Goal: Task Accomplishment & Management: Complete application form

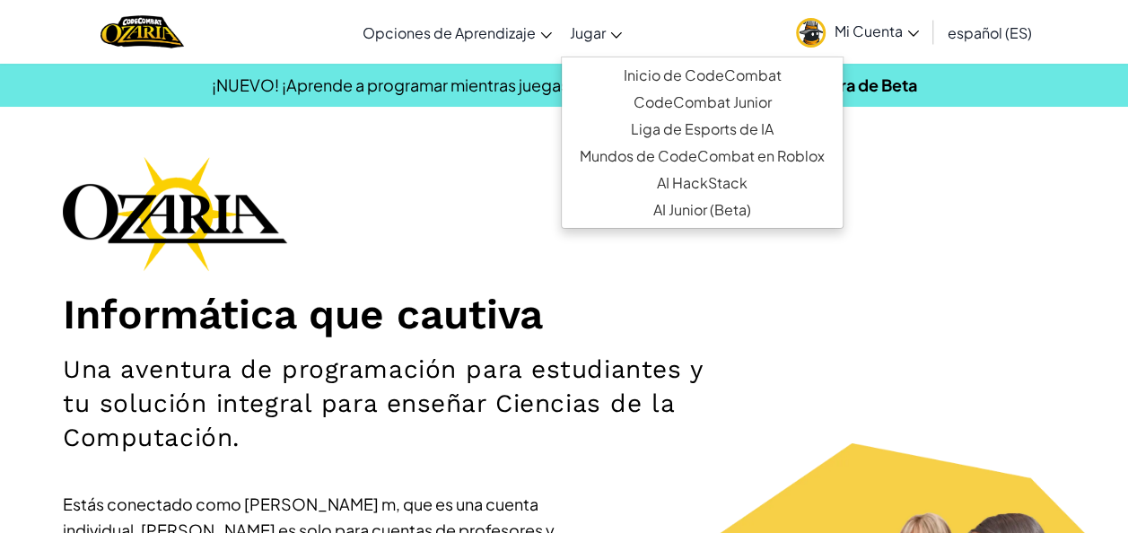
click at [592, 41] on span "Jugar" at bounding box center [588, 32] width 36 height 19
click at [759, 285] on div "Informática que cautiva Una aventura de programación para estudiantes y tu solu…" at bounding box center [564, 434] width 1002 height 556
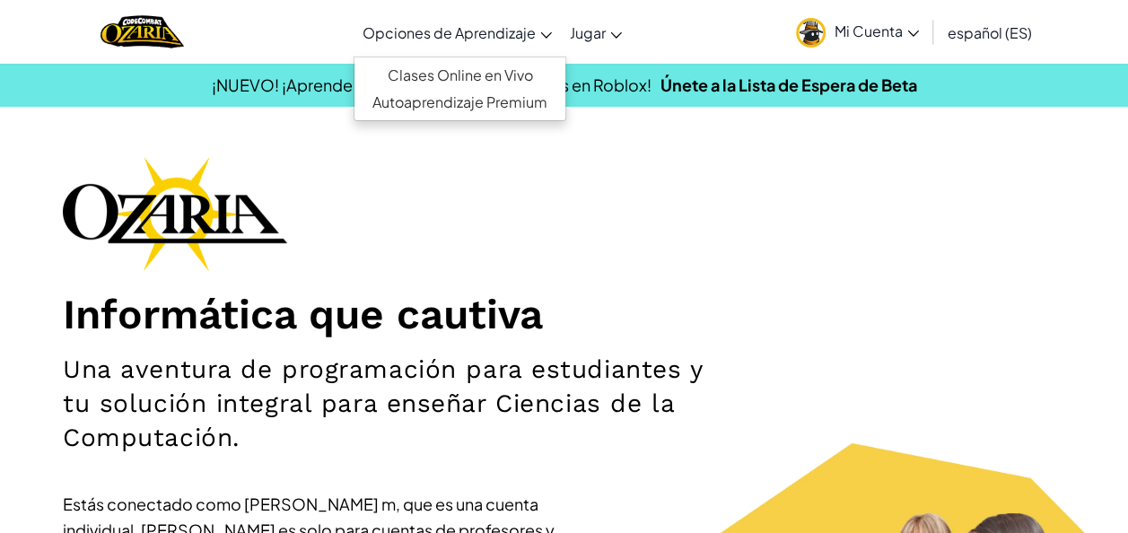
click at [503, 39] on span "Opciones de Aprendizaje" at bounding box center [449, 32] width 173 height 19
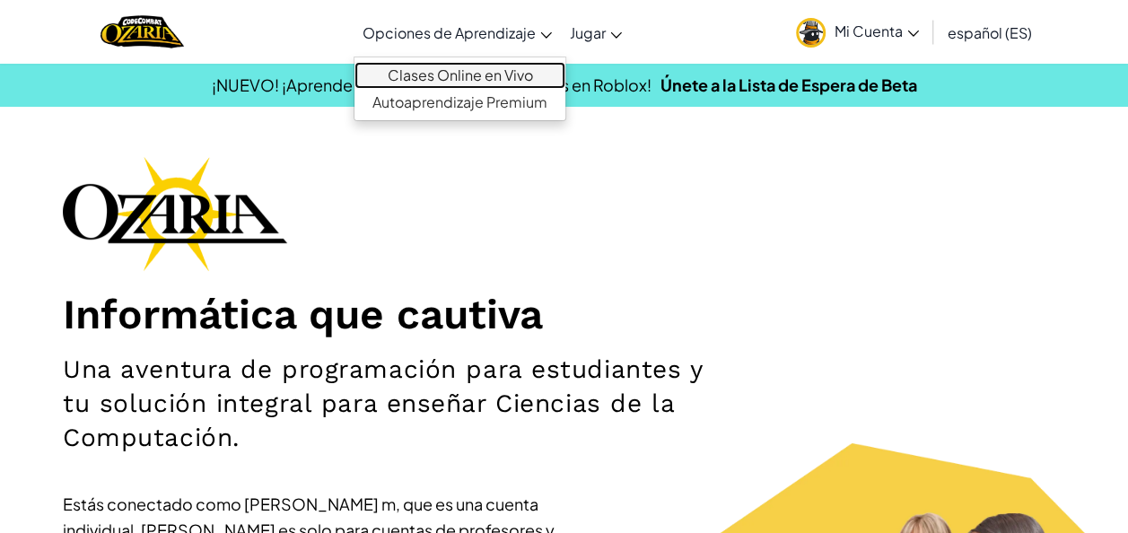
click at [481, 74] on link "Clases Online en Vivo" at bounding box center [459, 75] width 211 height 27
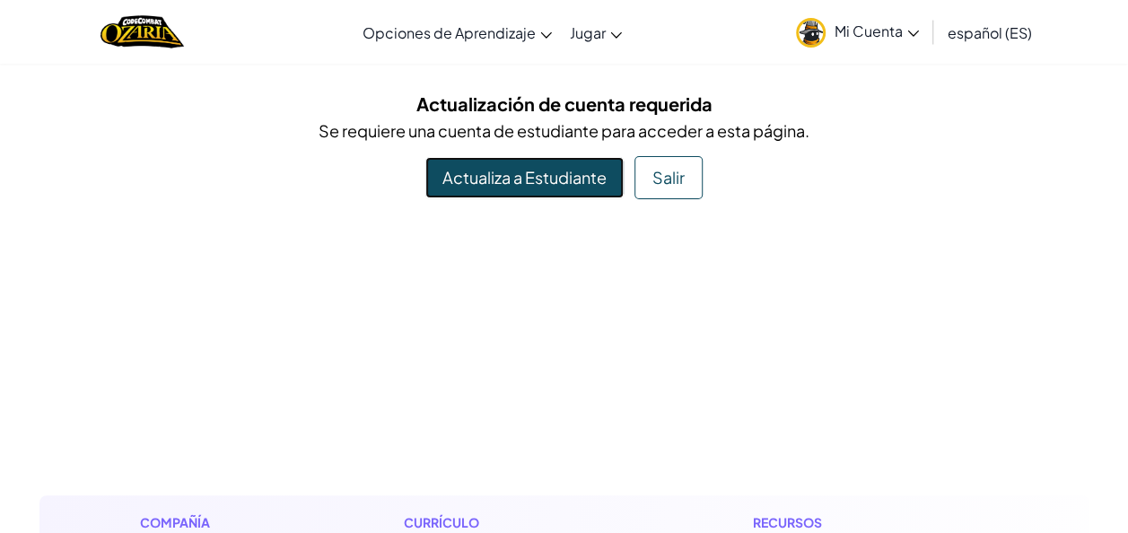
click at [576, 181] on link "Actualiza a Estudiante" at bounding box center [524, 177] width 198 height 41
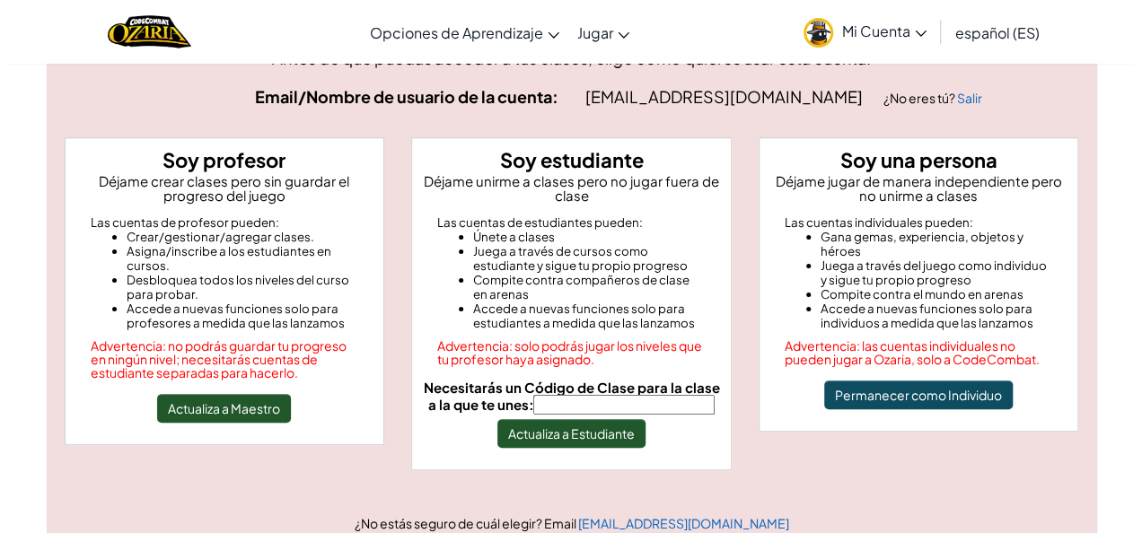
scroll to position [106, 0]
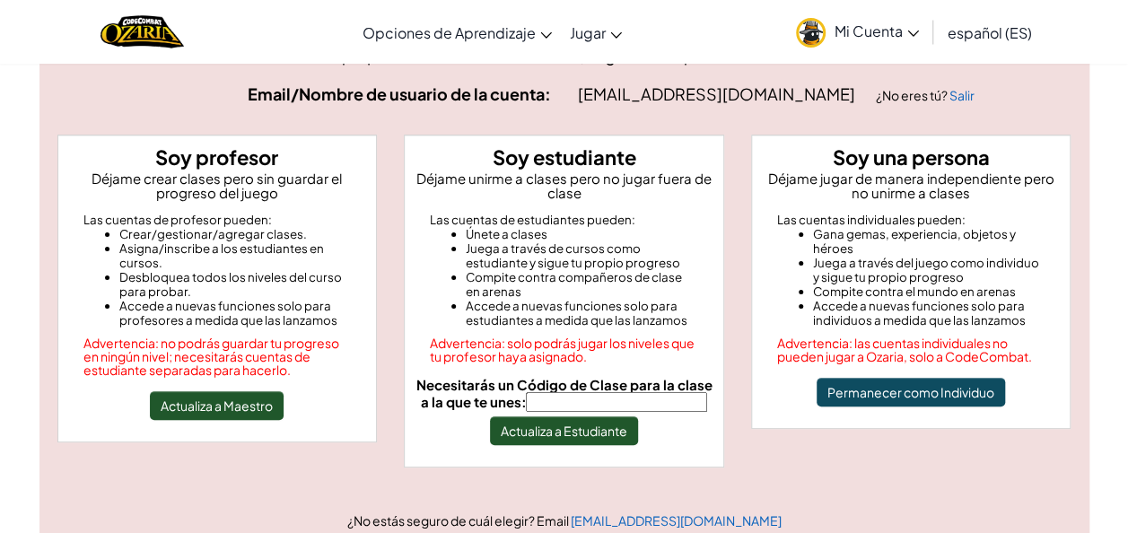
click at [562, 398] on input "Necesitarás un Código de Clase para la clase a la que te unes:" at bounding box center [616, 402] width 181 height 20
type input "JumpSafeBite"
click at [594, 422] on button "Actualiza a Estudiante" at bounding box center [564, 430] width 148 height 29
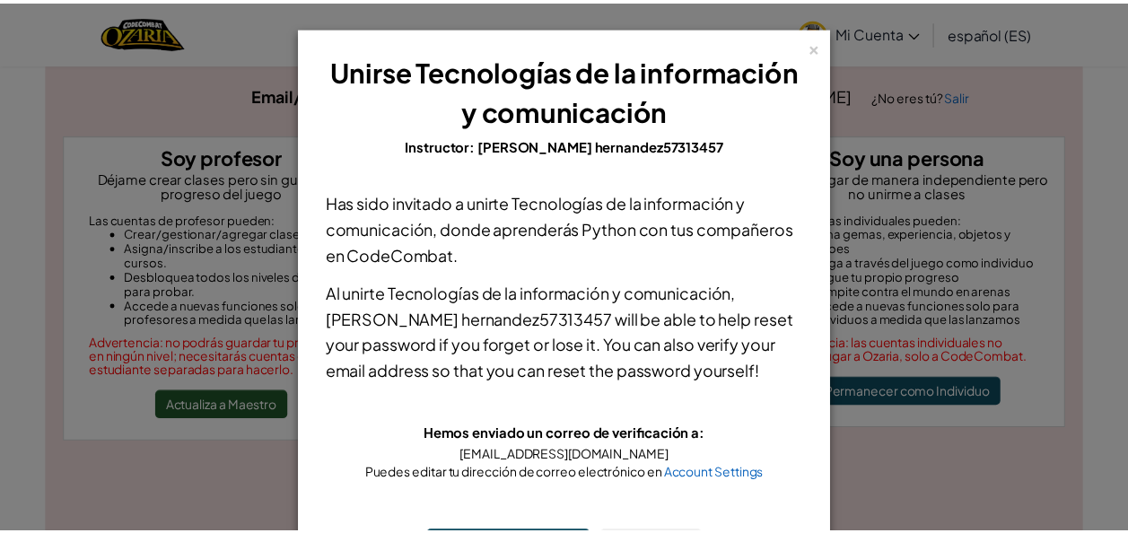
scroll to position [92, 0]
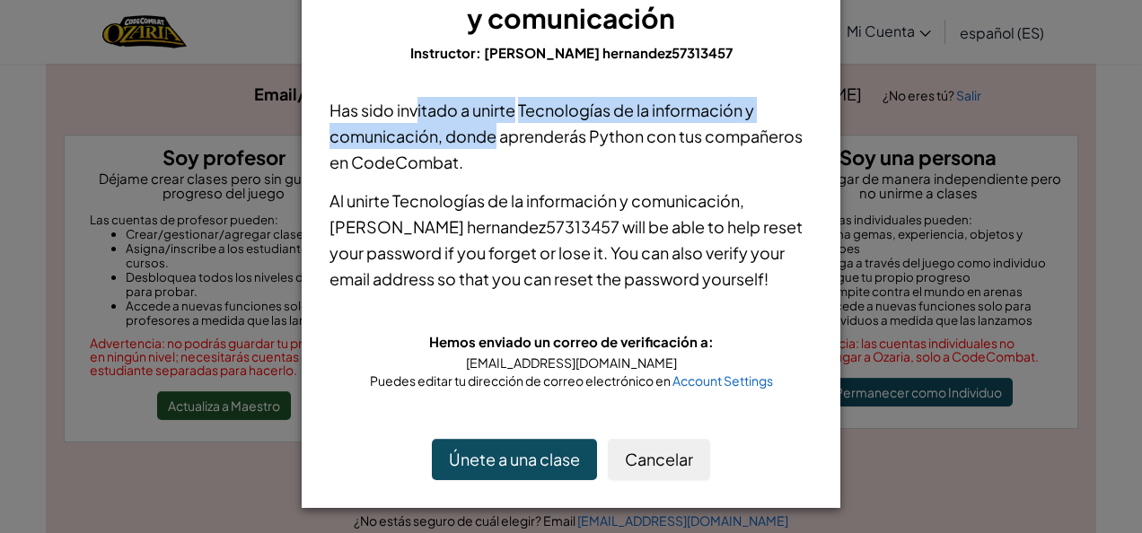
drag, startPoint x: 408, startPoint y: 120, endPoint x: 509, endPoint y: 122, distance: 100.5
click at [509, 122] on p "Has sido invitado a unirte Tecnologías de la información y comunicación , donde…" at bounding box center [570, 136] width 483 height 78
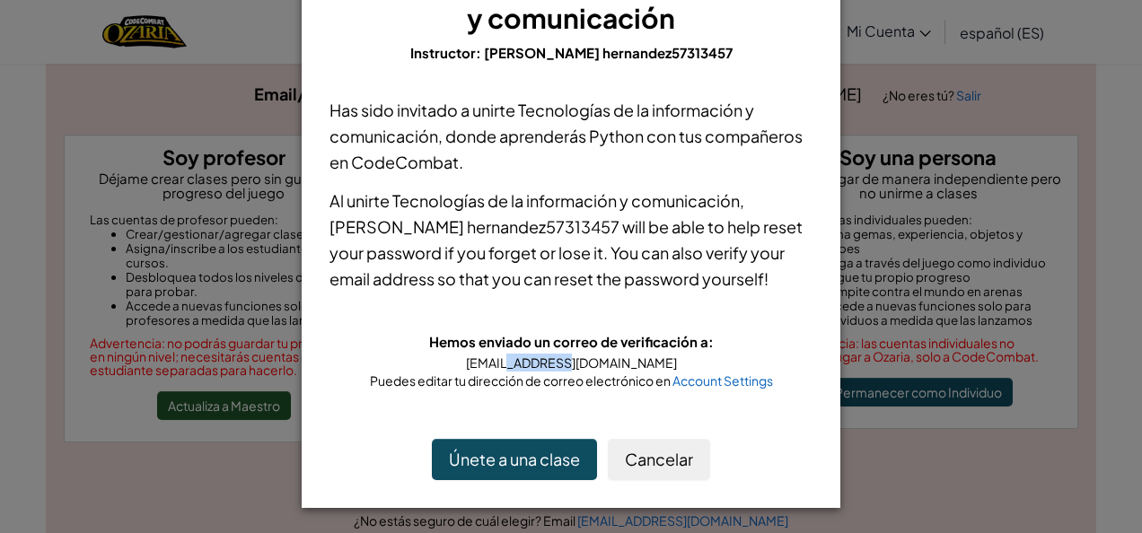
drag, startPoint x: 525, startPoint y: 364, endPoint x: 585, endPoint y: 363, distance: 60.2
click at [585, 363] on div "[EMAIL_ADDRESS][DOMAIN_NAME]" at bounding box center [570, 363] width 483 height 18
click at [502, 359] on div "[EMAIL_ADDRESS][DOMAIN_NAME]" at bounding box center [570, 363] width 483 height 18
drag, startPoint x: 481, startPoint y: 362, endPoint x: 643, endPoint y: 358, distance: 161.6
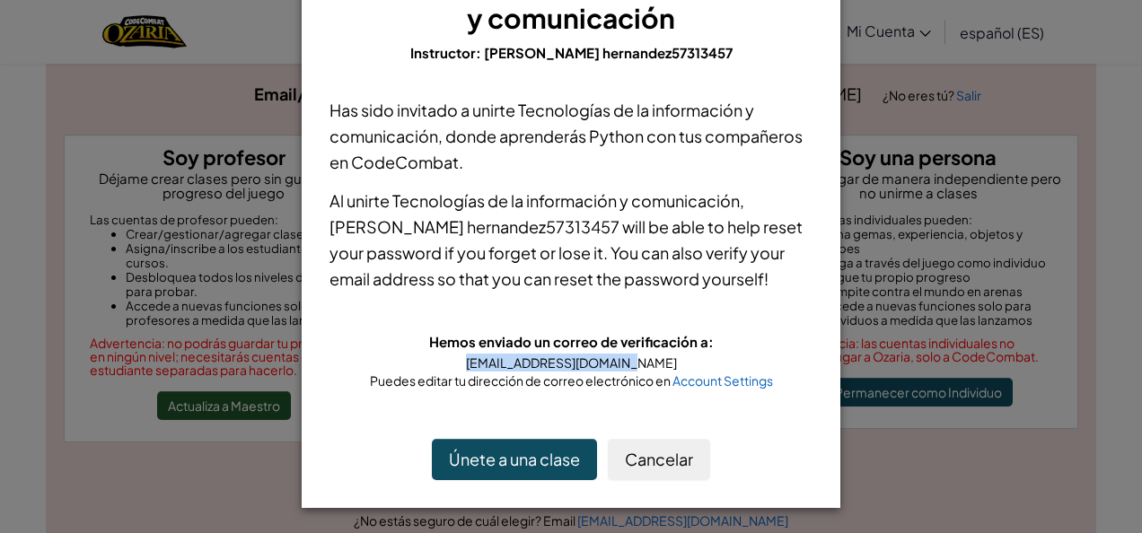
click at [643, 358] on div "[EMAIL_ADDRESS][DOMAIN_NAME]" at bounding box center [570, 363] width 483 height 18
drag, startPoint x: 643, startPoint y: 358, endPoint x: 537, endPoint y: 455, distance: 143.6
click at [537, 455] on button "Únete a una clase" at bounding box center [514, 459] width 165 height 41
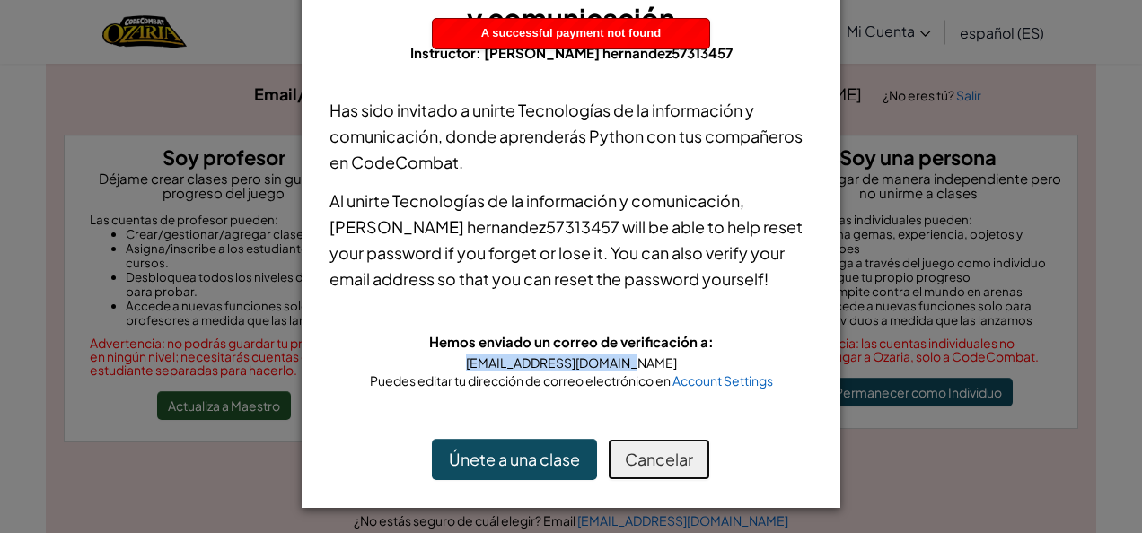
click at [669, 464] on button "Cancelar" at bounding box center [659, 459] width 102 height 41
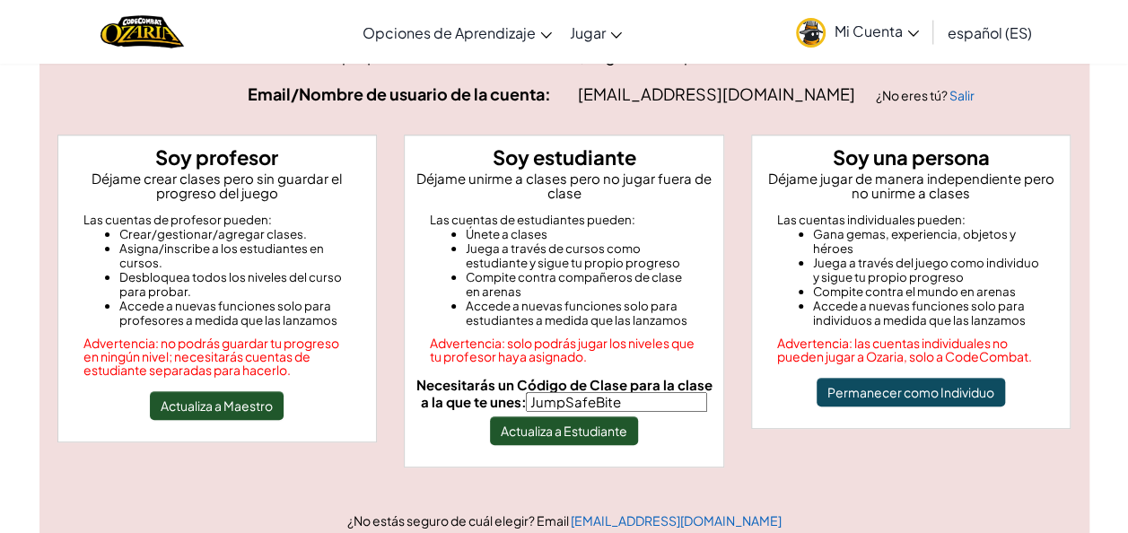
click at [875, 27] on span "Mi Cuenta" at bounding box center [877, 31] width 84 height 19
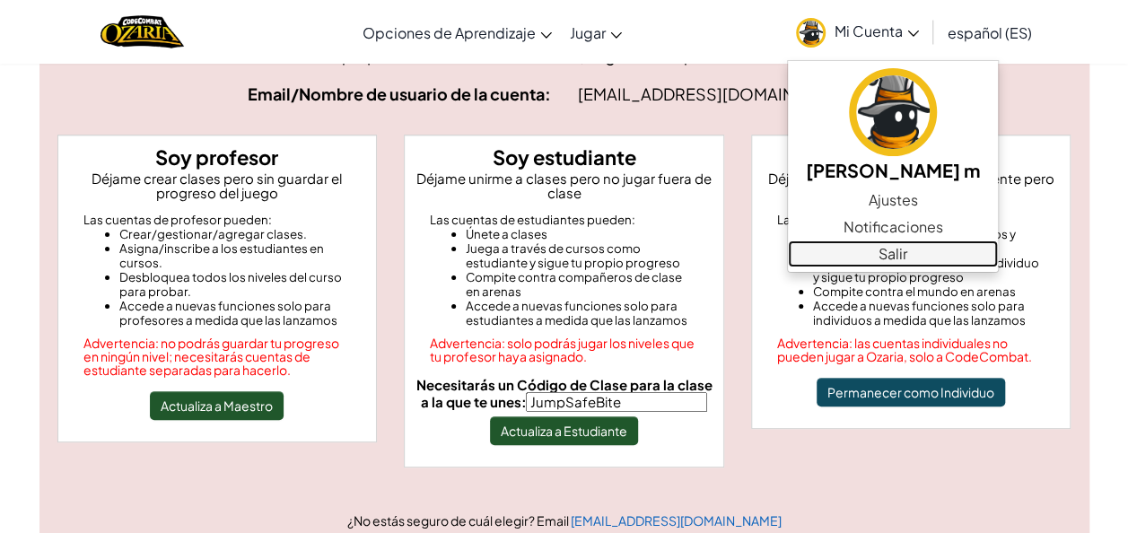
click at [865, 249] on link "Salir" at bounding box center [893, 254] width 210 height 27
